Goal: Information Seeking & Learning: Learn about a topic

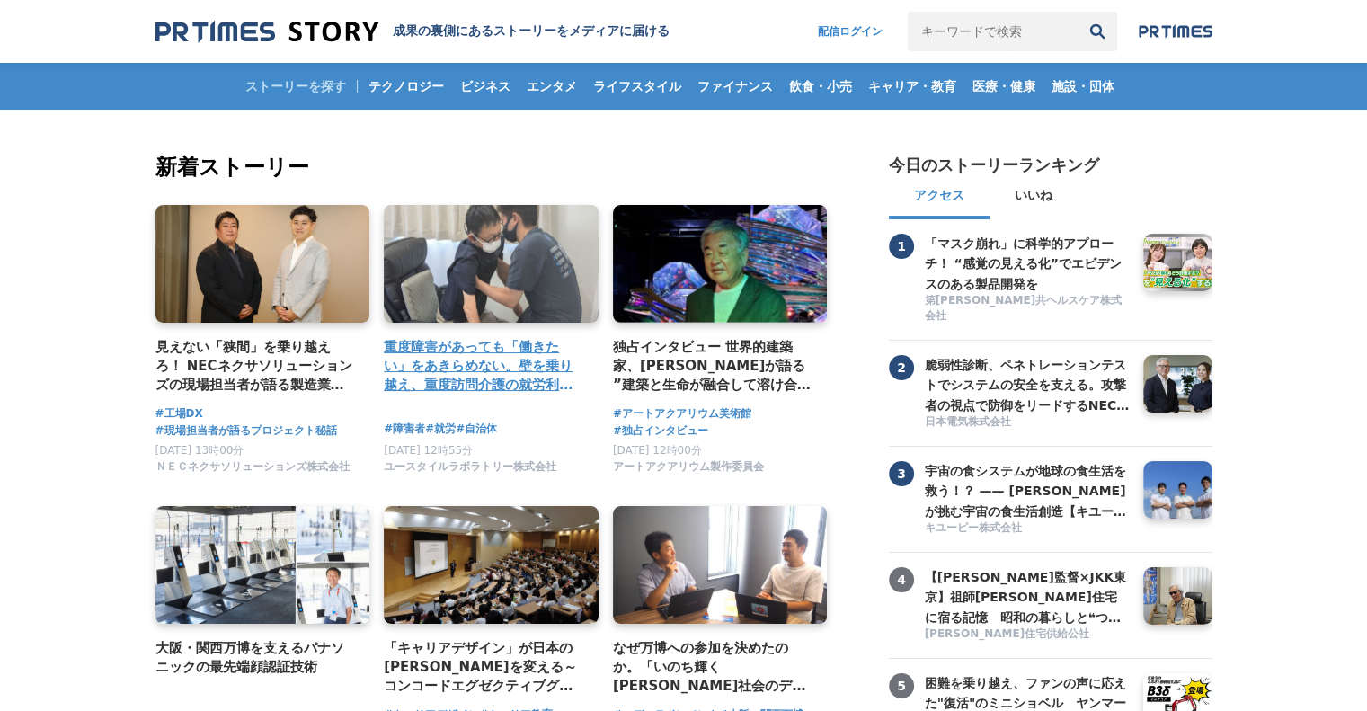
click at [528, 387] on h4 "重度障害があっても「働きたい」をあきらめない。壁を乗り越え、重度訪問介護の就労利用を千葉市で実現した経営者の挑戦。" at bounding box center [484, 366] width 200 height 58
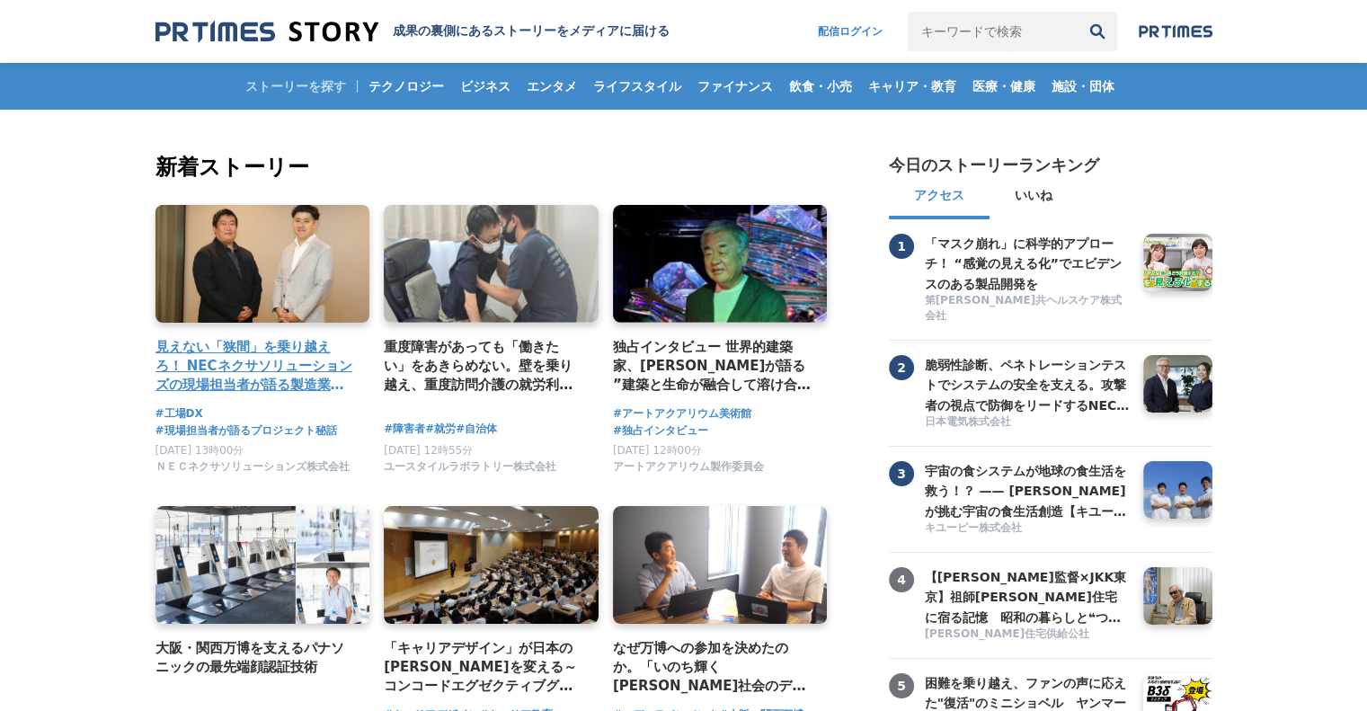
click at [303, 385] on h4 "見えない「狭間」を乗り越えろ！ NECネクサソリューションズの現場担当者が語る製造業のDX成功の秘訣" at bounding box center [255, 366] width 200 height 58
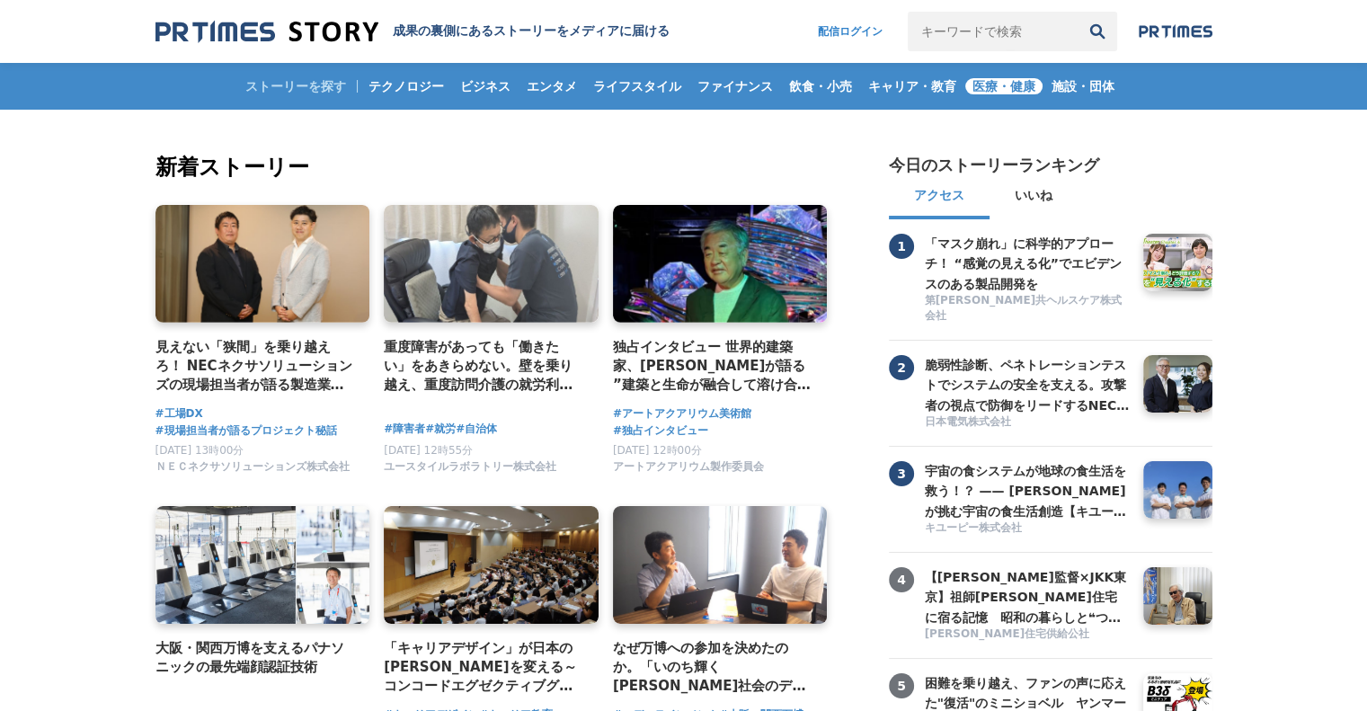
click at [995, 89] on span "医療・健康" at bounding box center [1003, 86] width 77 height 16
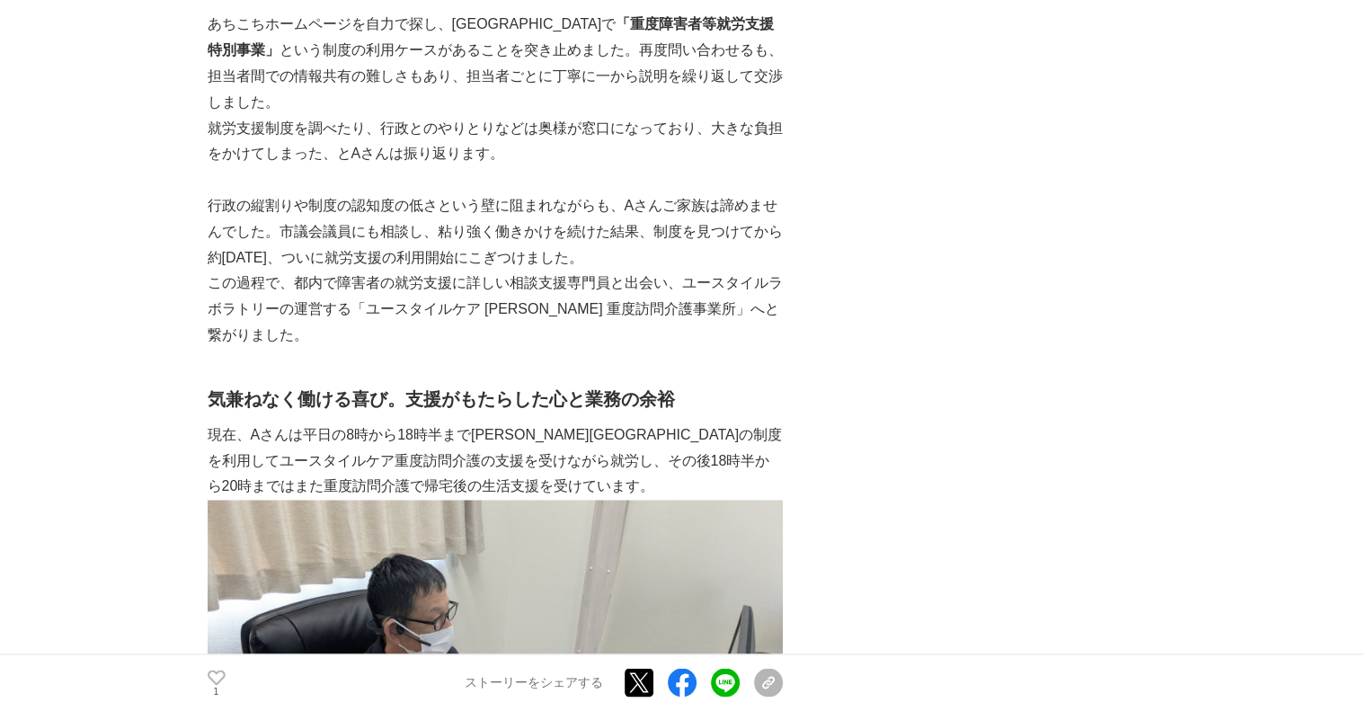
scroll to position [2876, 0]
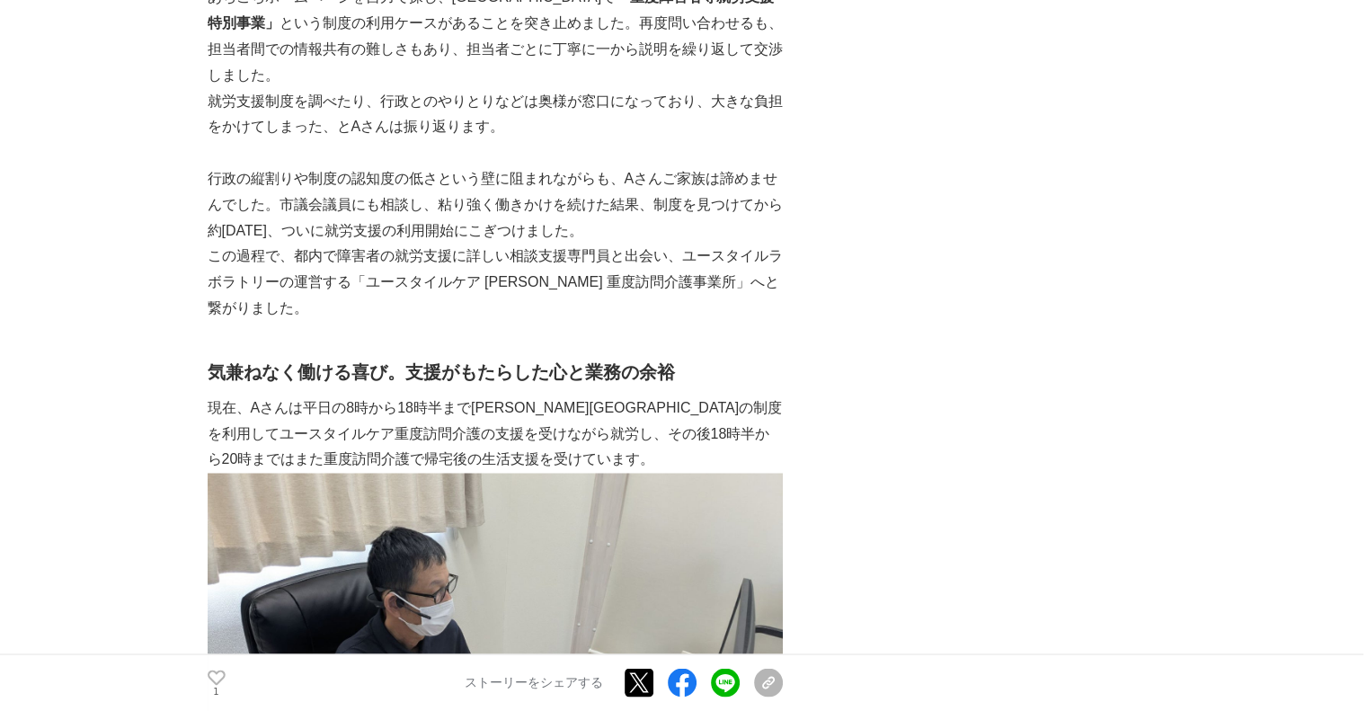
drag, startPoint x: 558, startPoint y: 326, endPoint x: 340, endPoint y: 323, distance: 218.4
click at [340, 395] on p "現在、Aさんは平日の8時から18時半まで千葉市の制度を利用してユースタイルケア重度訪問介護の支援を受けながら就労し、その後18時半から20時まではまた重度訪問…" at bounding box center [495, 433] width 575 height 77
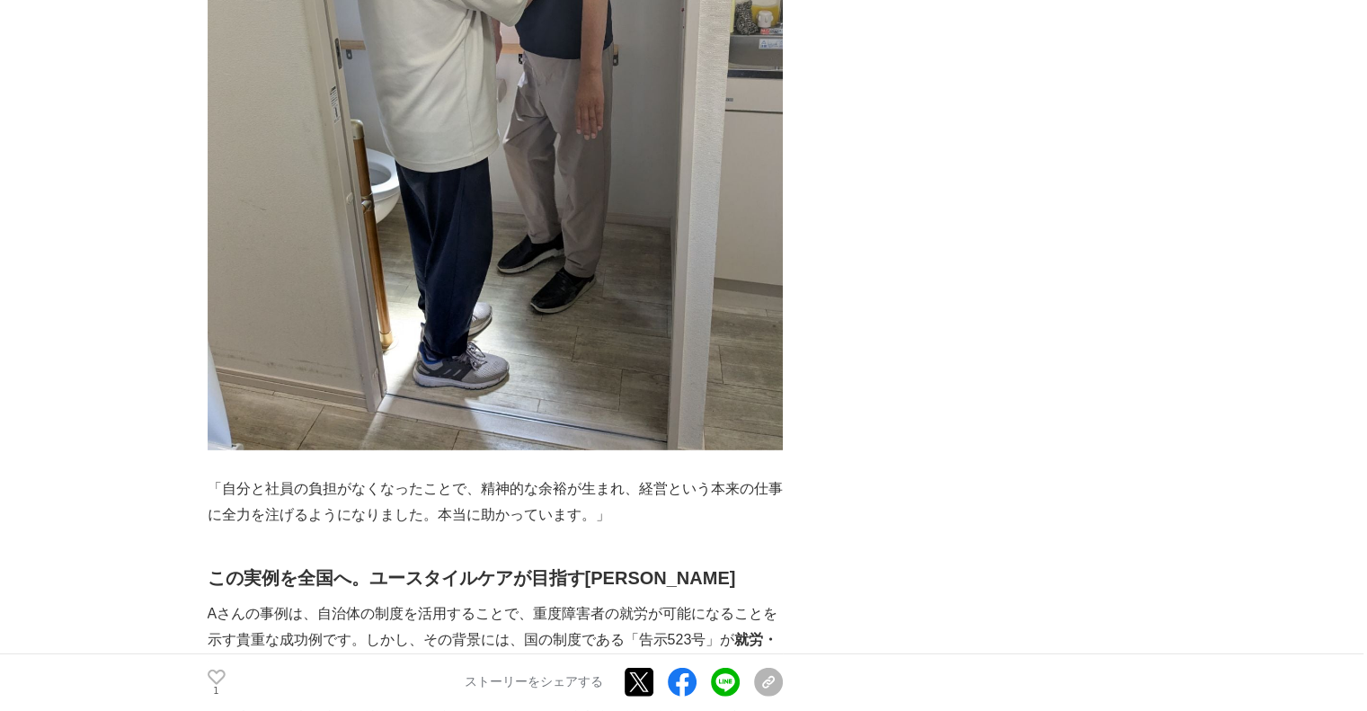
scroll to position [5303, 0]
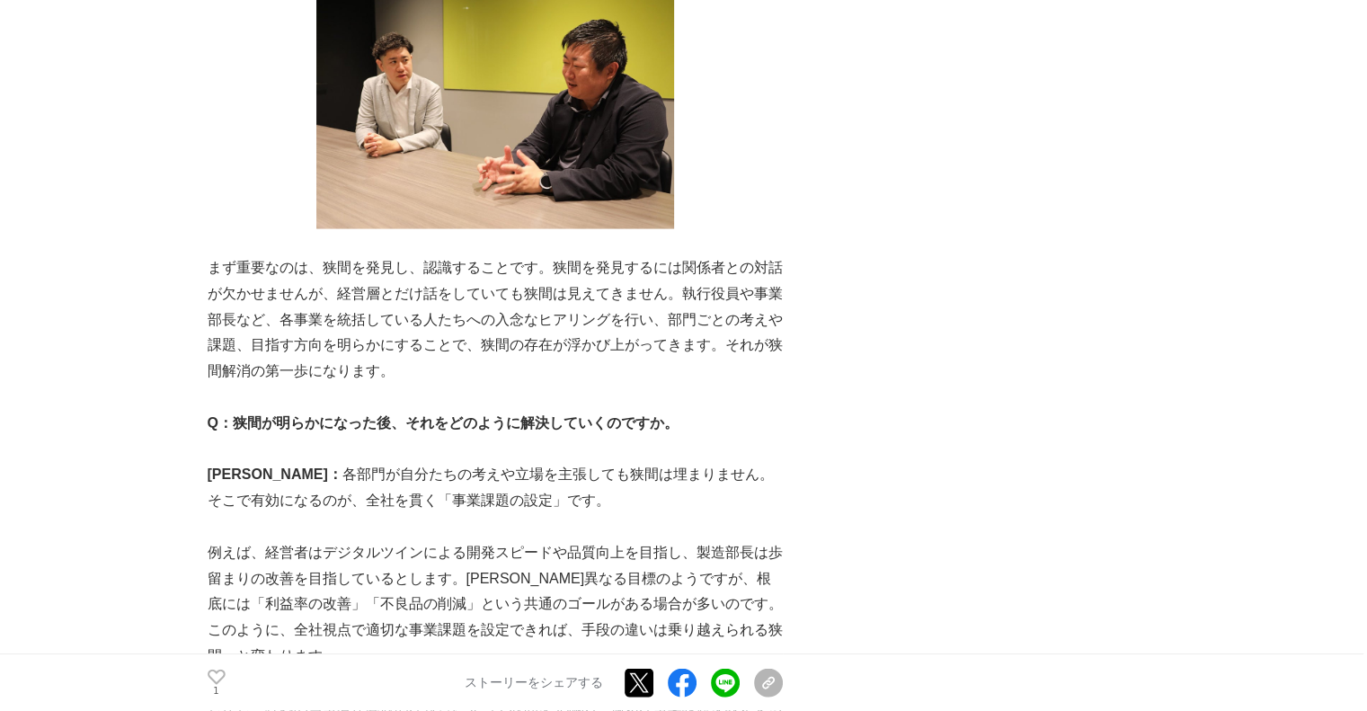
scroll to position [3775, 0]
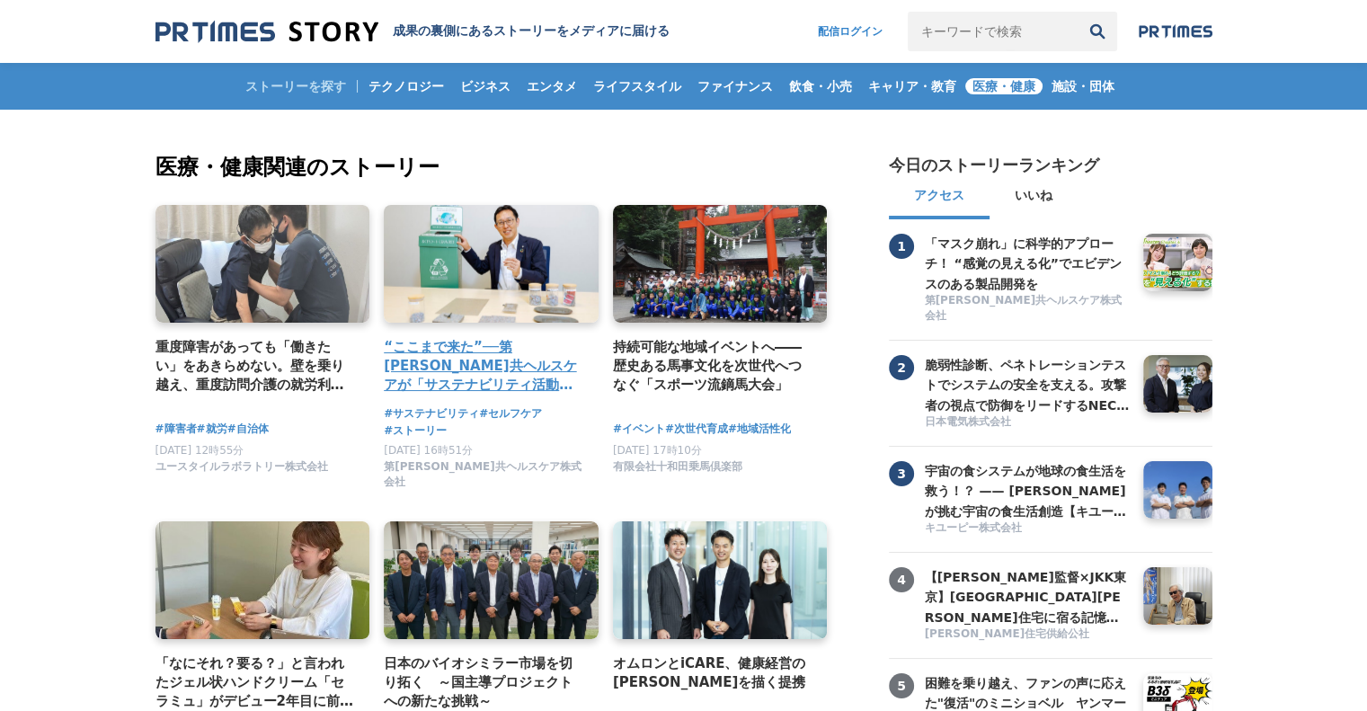
click at [482, 357] on h4 "“ここまで来た”──第一三共ヘルスケアが「サステナビリティ活動」の新たな一歩を踏み出すまでの舞台裏" at bounding box center [484, 366] width 200 height 58
